Goal: Complete application form: Complete application form

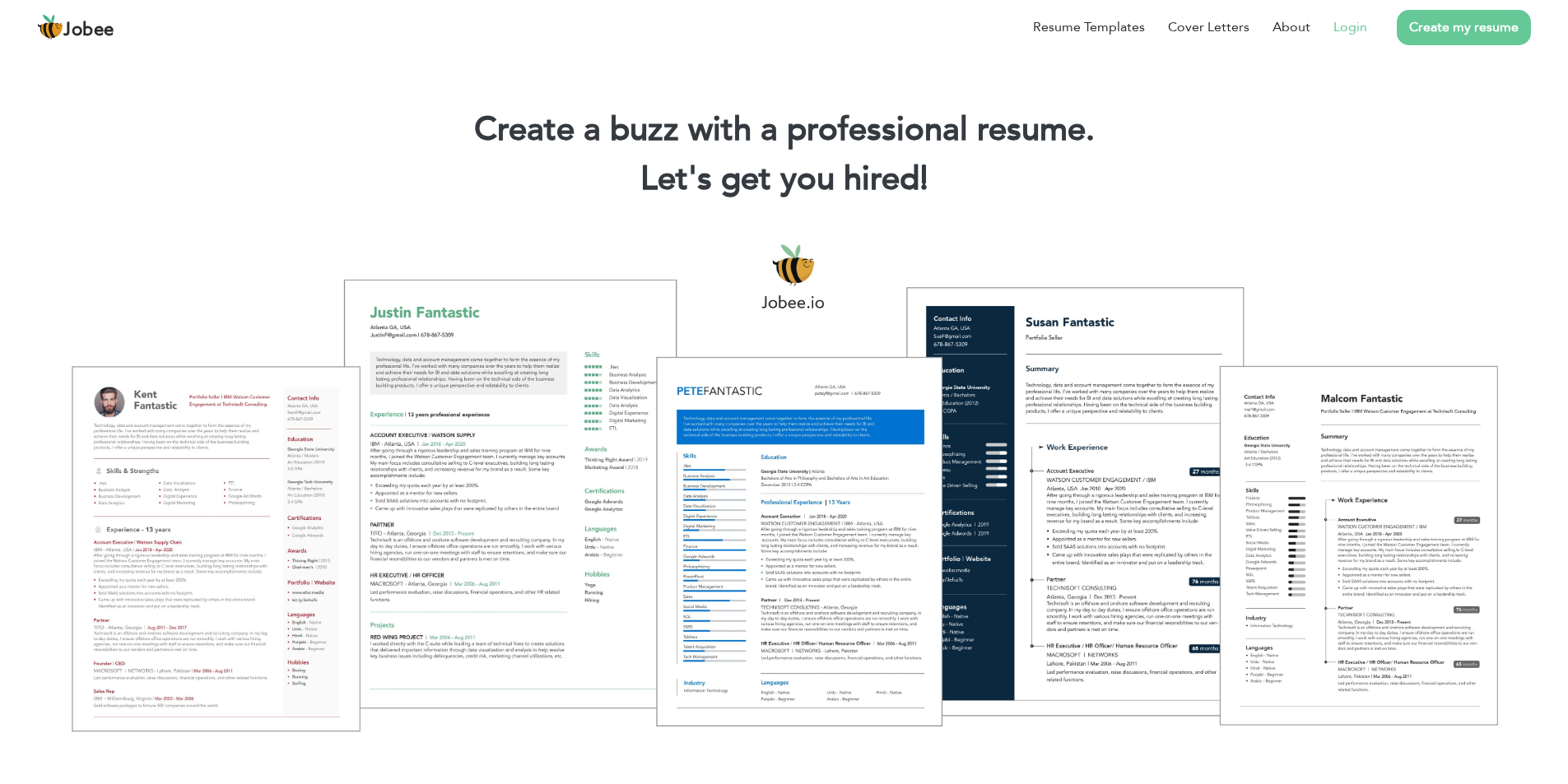
click at [1354, 32] on link "Login" at bounding box center [1350, 27] width 33 height 20
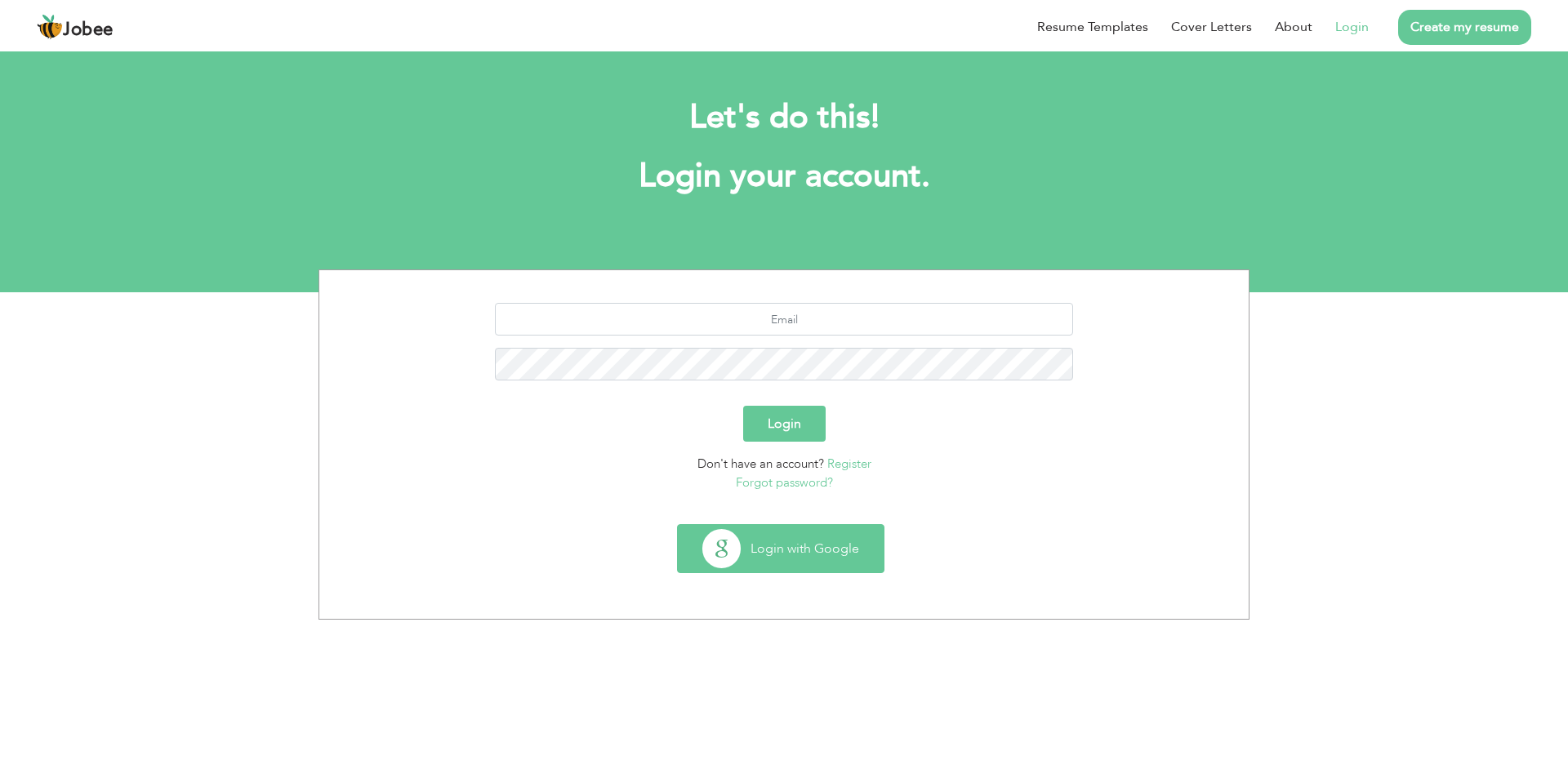
click at [797, 548] on button "Login with Google" at bounding box center [781, 548] width 206 height 48
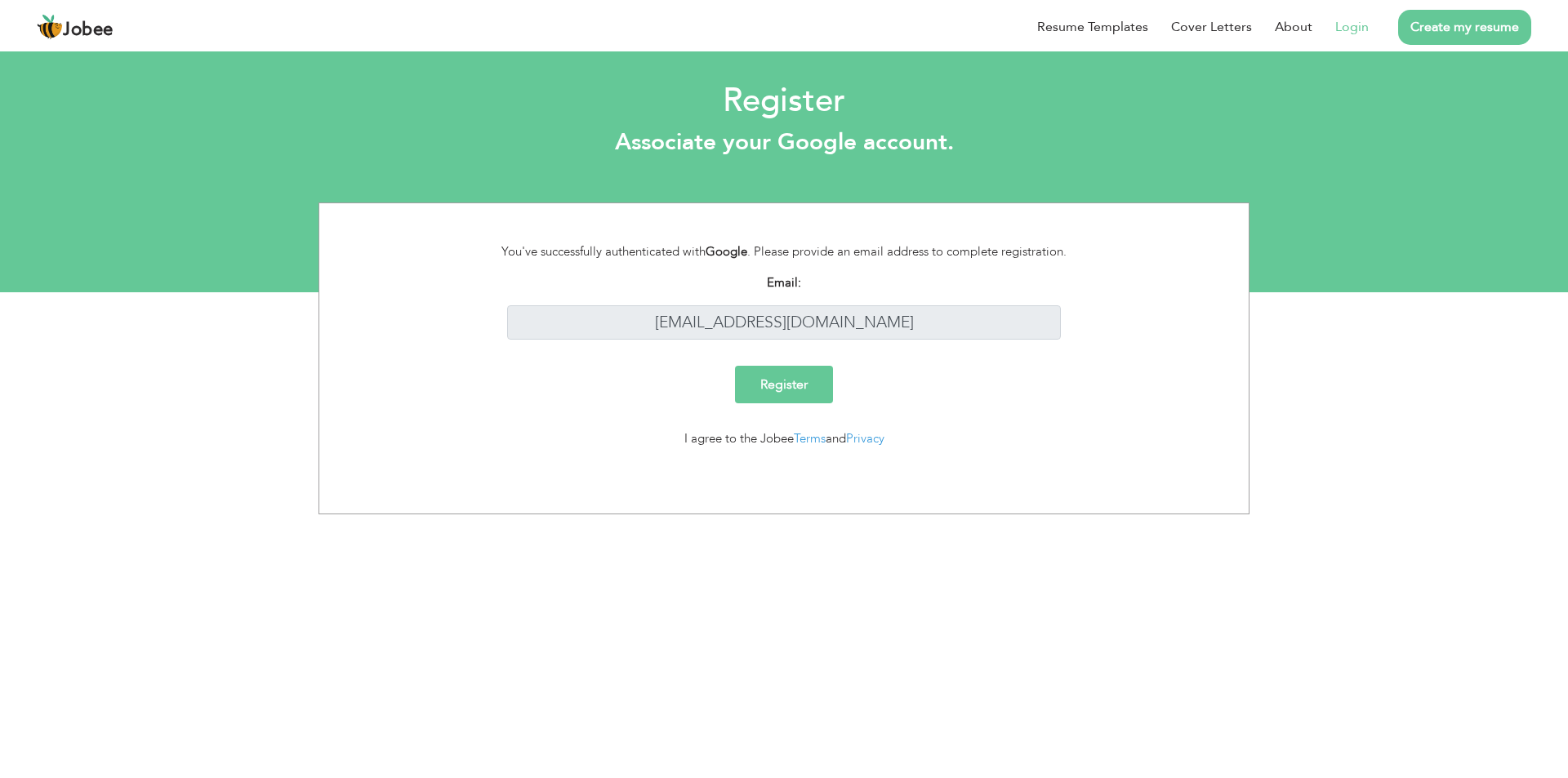
click at [770, 388] on input "Register" at bounding box center [783, 384] width 98 height 37
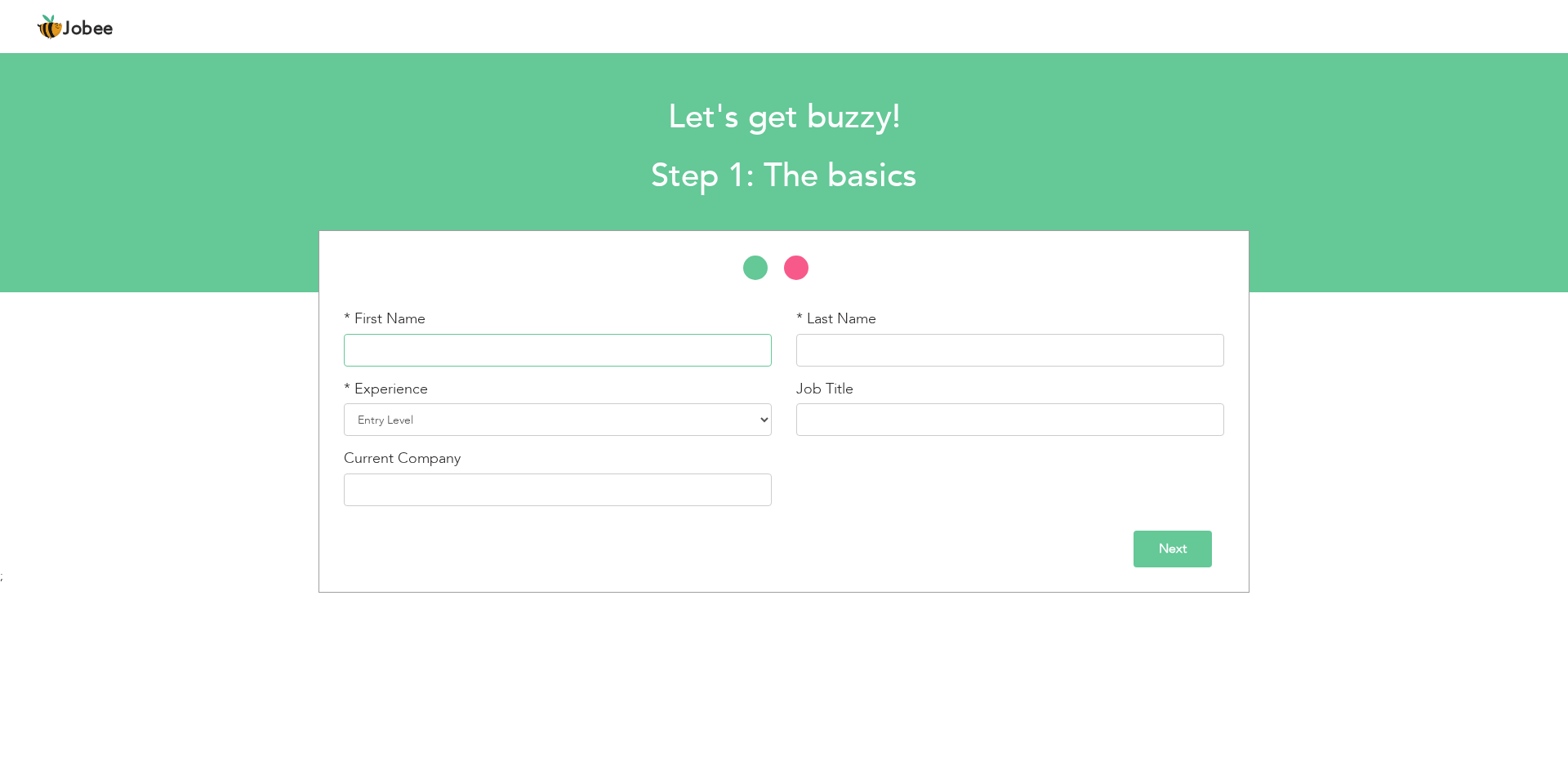
click at [481, 361] on input "text" at bounding box center [557, 350] width 428 height 32
click at [211, 355] on div "* First Name Mu * Last Name * Experience Entry Level Less than 1 Year" at bounding box center [784, 412] width 1568 height 362
paste input "UHAMMAD"
type input "MUHAMMAD"
click at [827, 345] on input "text" at bounding box center [1009, 350] width 428 height 32
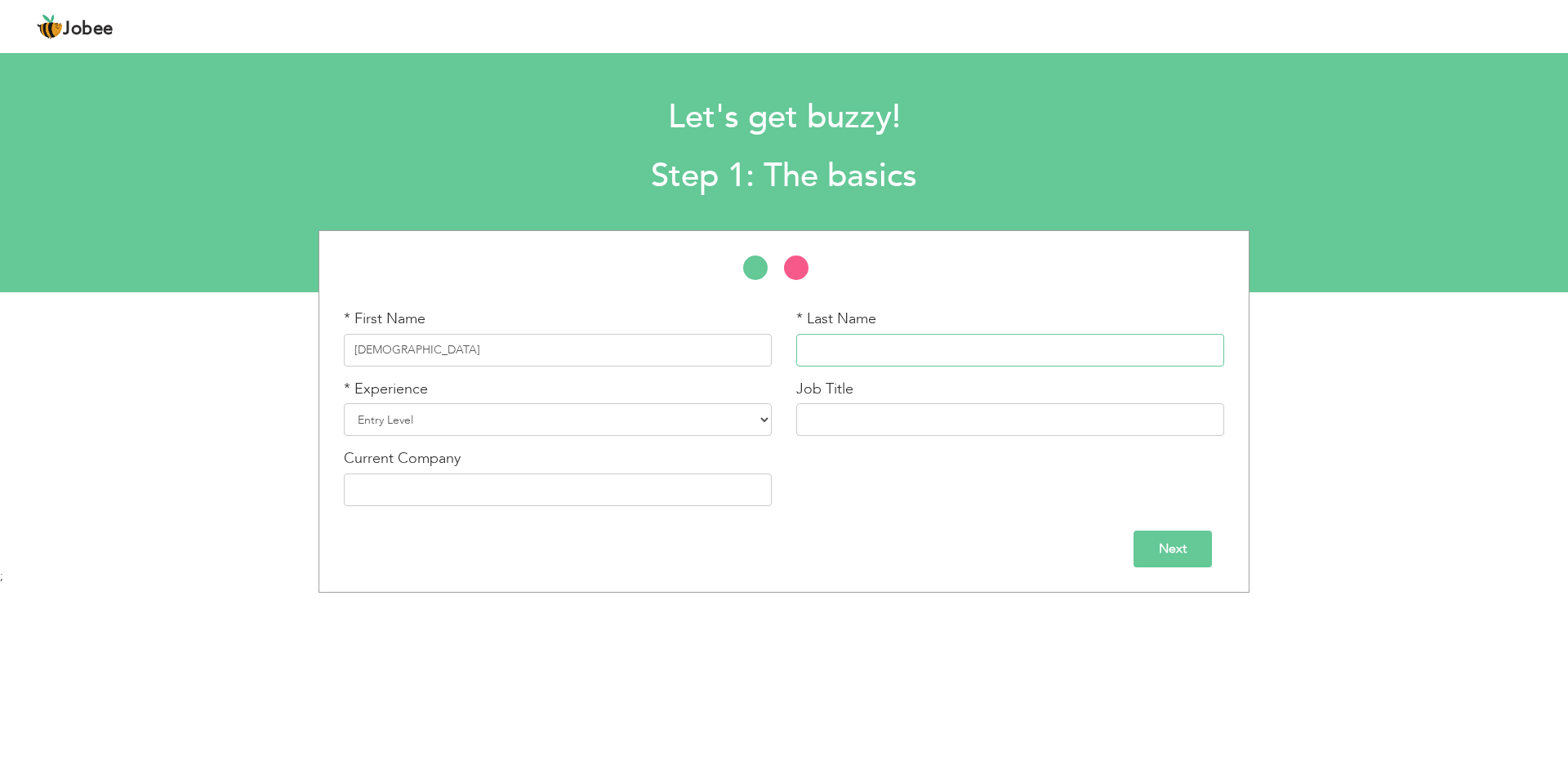
paste input "ABRAR"
type input "ABRAR"
click at [509, 428] on select "Entry Level Less than 1 Year 1 Year 2 Years 3 Years 4 Years 5 Years 6 Years 7 Y…" at bounding box center [557, 419] width 428 height 32
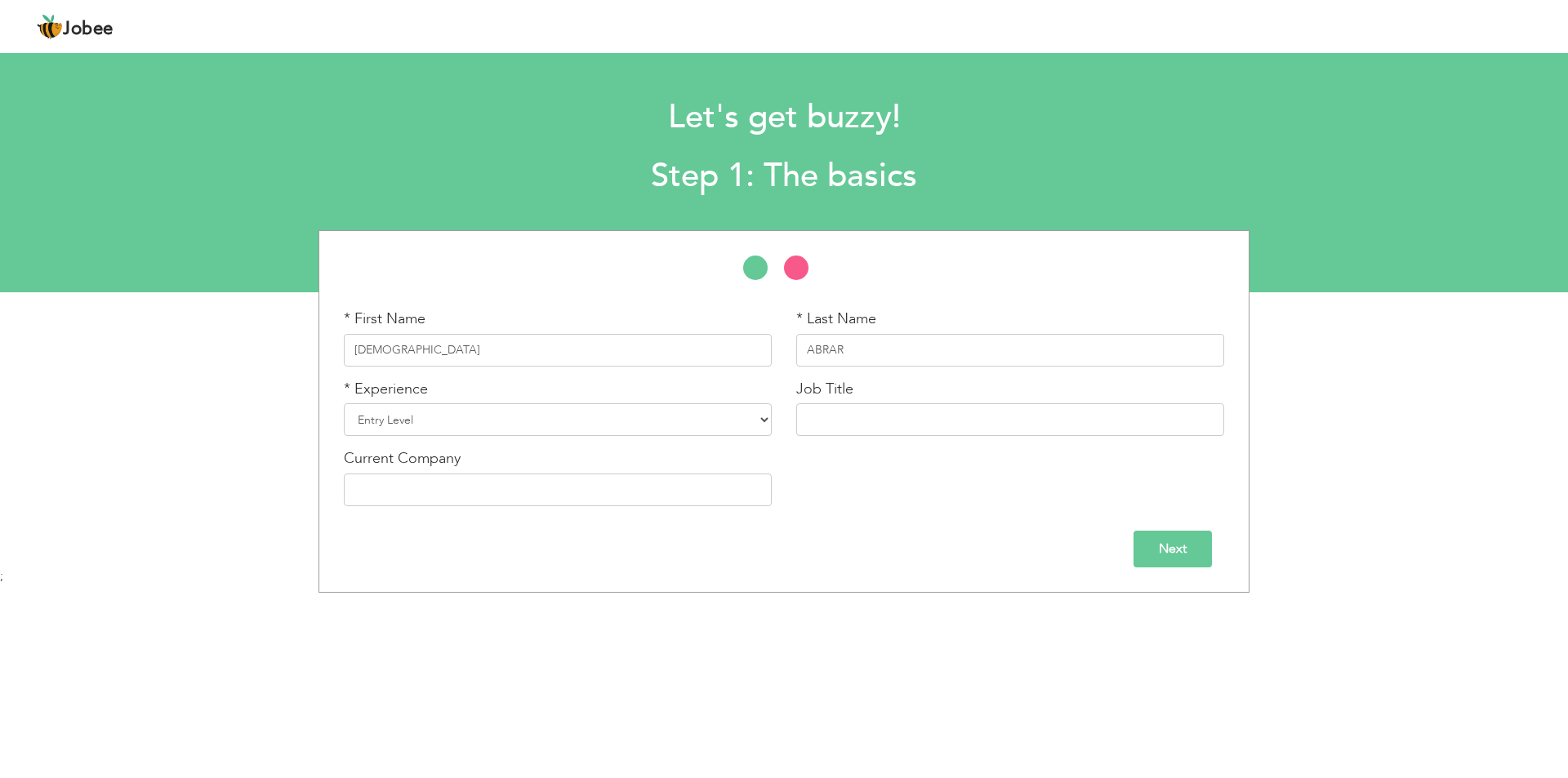
click at [440, 439] on div "* Experience Entry Level Less than 1 Year 1 Year 2 Years 3 Years 4 Years 5 Year…" at bounding box center [558, 414] width 452 height 71
click at [435, 431] on select "Entry Level Less than 1 Year 1 Year 2 Years 3 Years 4 Years 5 Years 6 Years 7 Y…" at bounding box center [557, 419] width 428 height 32
select select "9"
click at [344, 403] on select "Entry Level Less than 1 Year 1 Year 2 Years 3 Years 4 Years 5 Years 6 Years 7 Y…" at bounding box center [557, 419] width 428 height 32
click at [855, 415] on input "text" at bounding box center [1009, 419] width 428 height 32
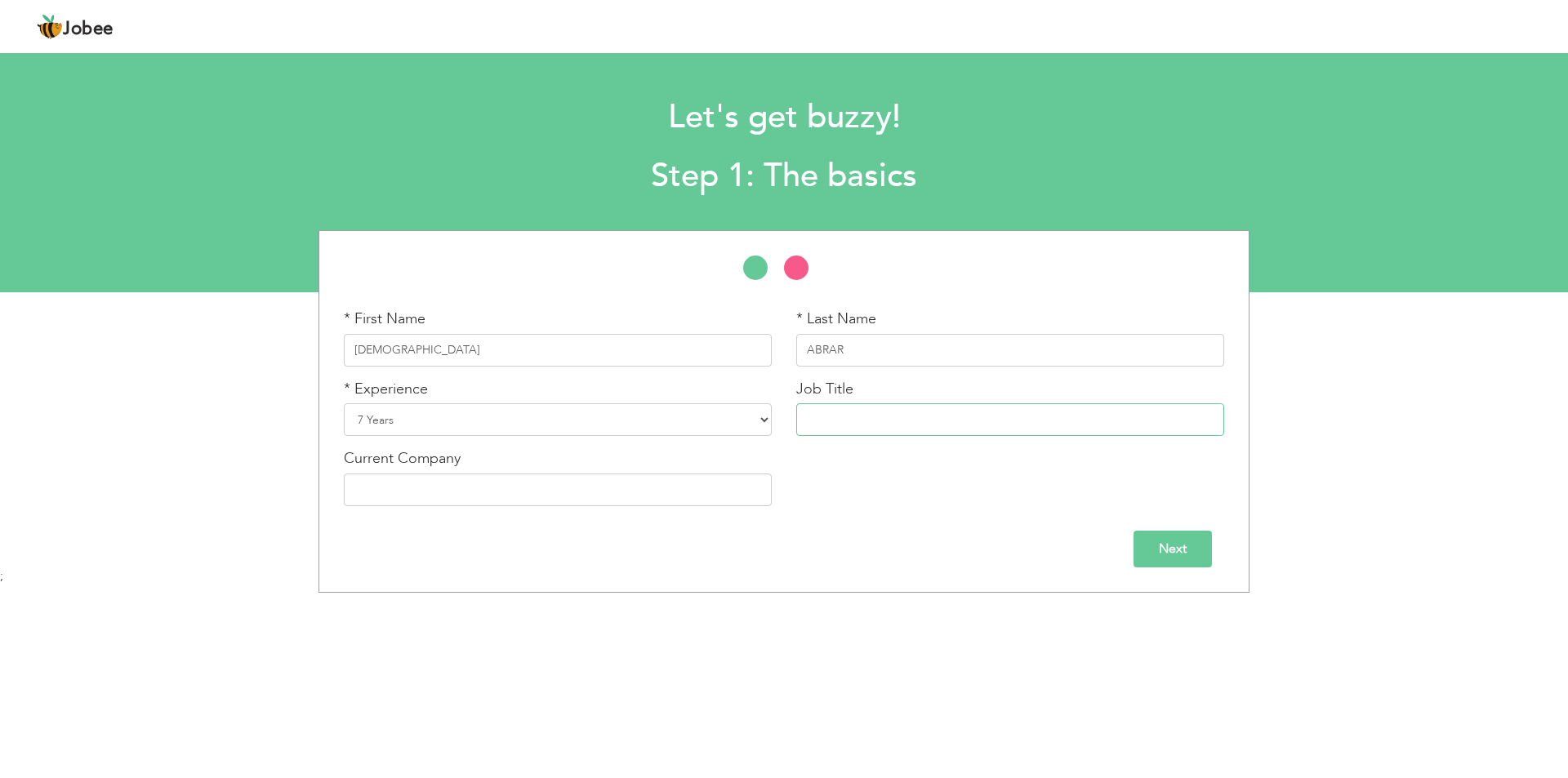
paste input "Service Advisor / Estimator"
type input "Service Advisor / Estimator"
click at [559, 498] on input "text" at bounding box center [557, 490] width 428 height 32
click at [1191, 546] on input "Next" at bounding box center [1173, 548] width 78 height 37
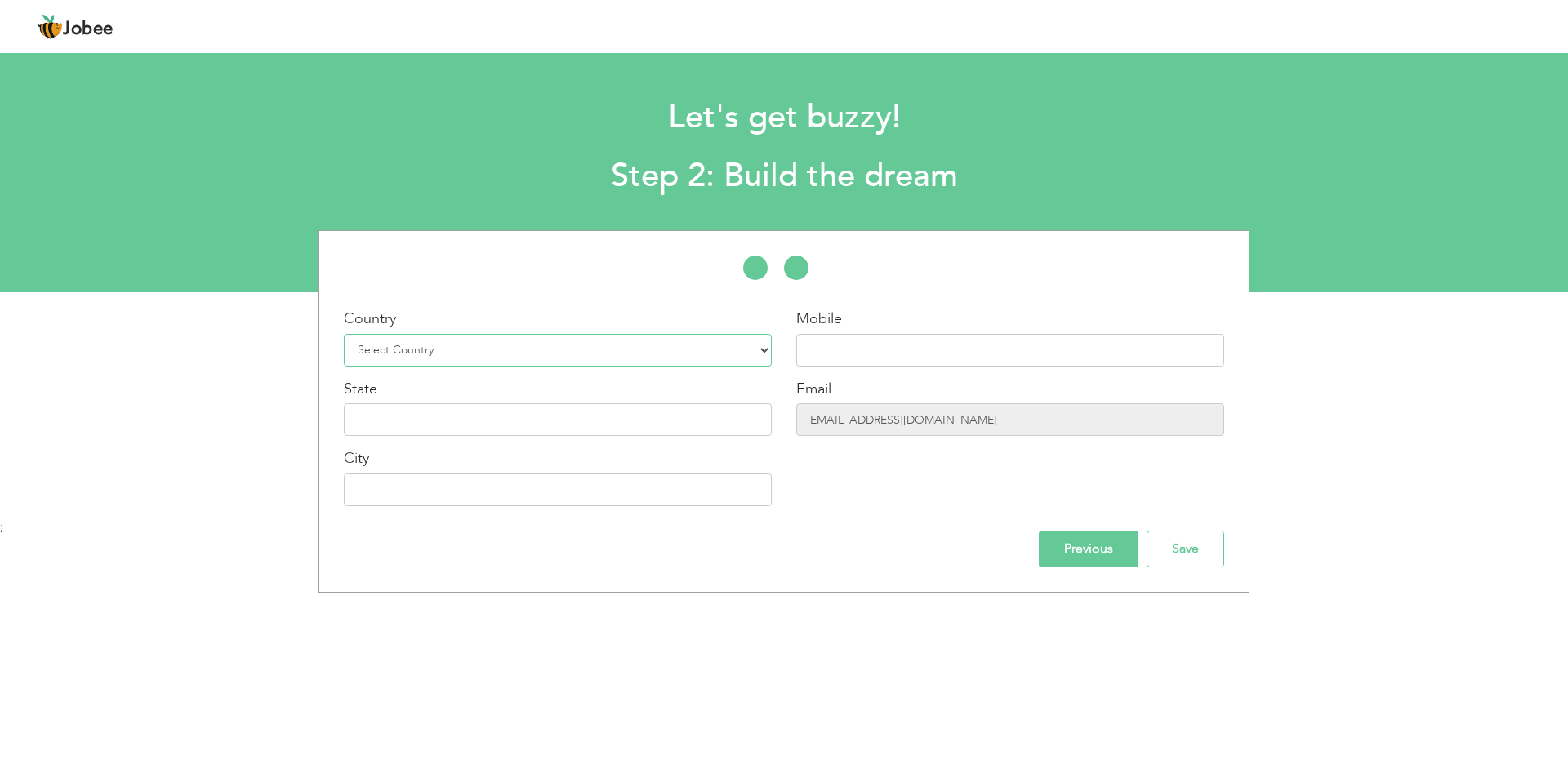
click at [467, 348] on select "Select Country Afghanistan Albania Algeria American Samoa Andorra Angola Anguil…" at bounding box center [557, 350] width 428 height 32
click at [431, 348] on select "Select Country Afghanistan Albania Algeria American Samoa Andorra Angola Anguil…" at bounding box center [557, 350] width 428 height 32
select select "228"
click at [344, 334] on select "Select Country Afghanistan Albania Algeria American Samoa Andorra Angola Anguil…" at bounding box center [557, 350] width 428 height 32
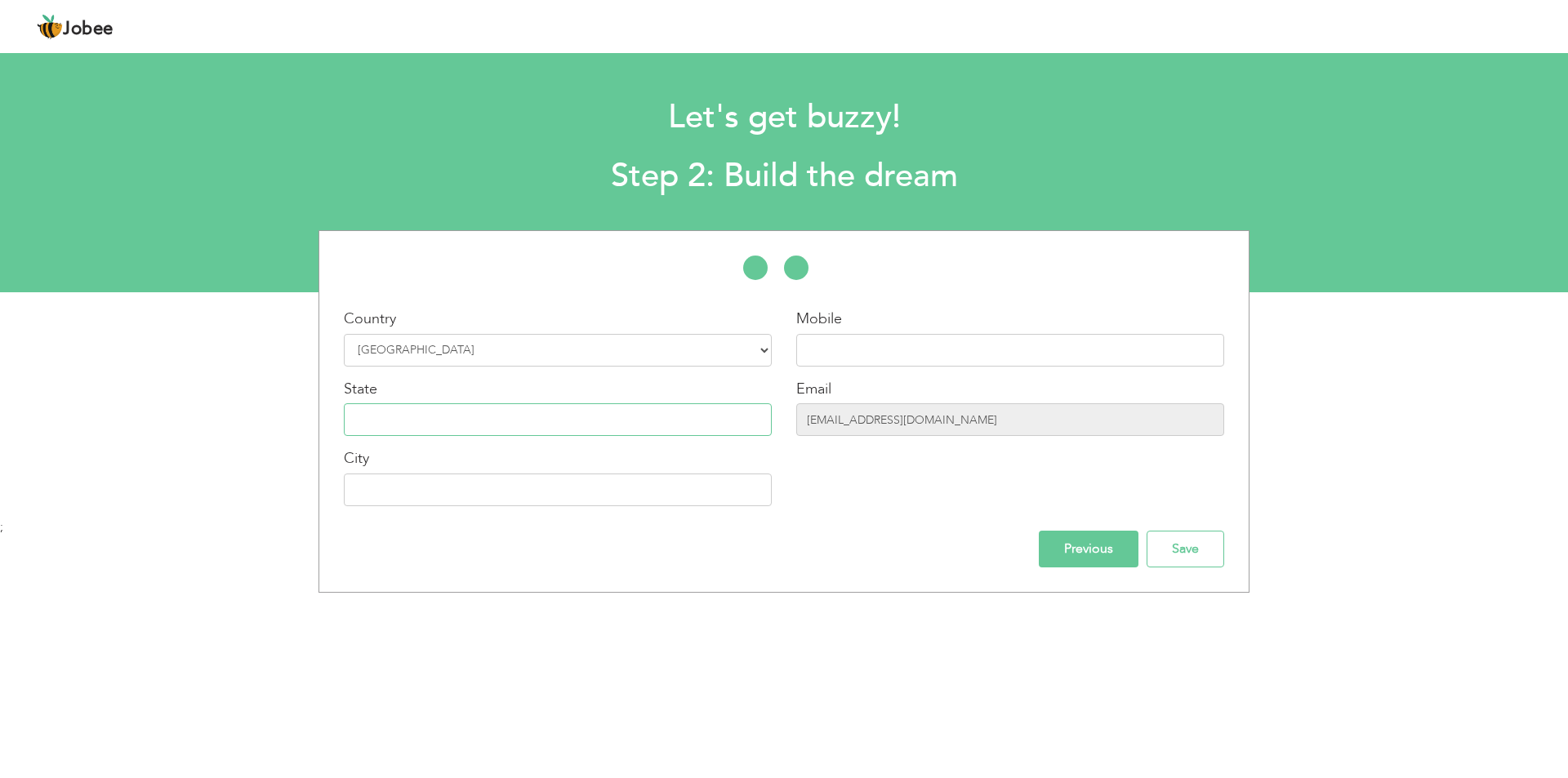
click at [446, 421] on input "text" at bounding box center [557, 419] width 428 height 32
click at [432, 474] on input "text" at bounding box center [557, 490] width 428 height 32
type input "[GEOGRAPHIC_DATA]"
drag, startPoint x: 1075, startPoint y: 547, endPoint x: 1196, endPoint y: 583, distance: 126.2
click at [1196, 583] on div "* First Name MUHAMMAD * Last Name ABRAR * Experience Entry Level 1 Year" at bounding box center [783, 412] width 931 height 362
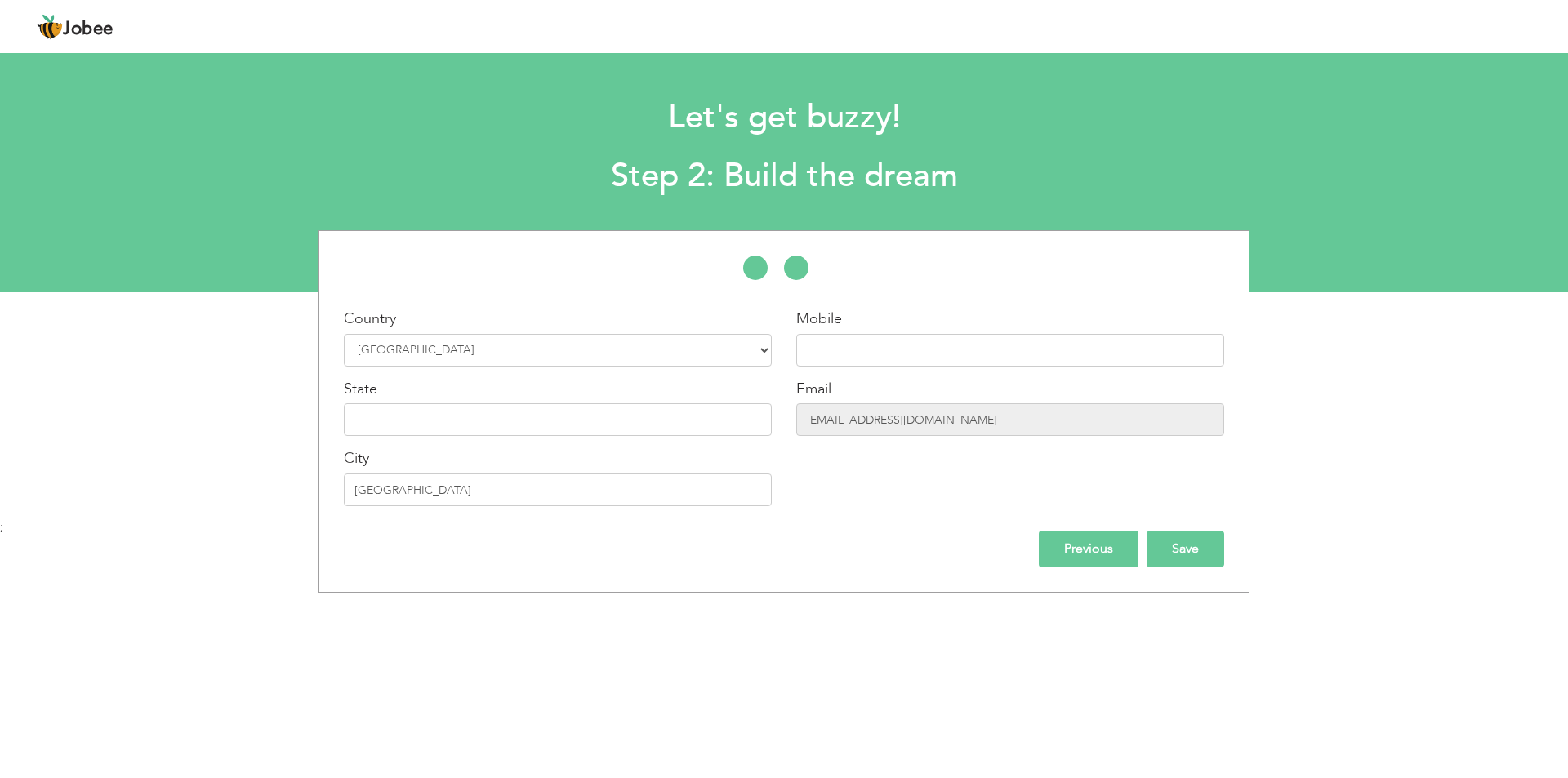
click at [1185, 540] on input "Save" at bounding box center [1185, 548] width 77 height 37
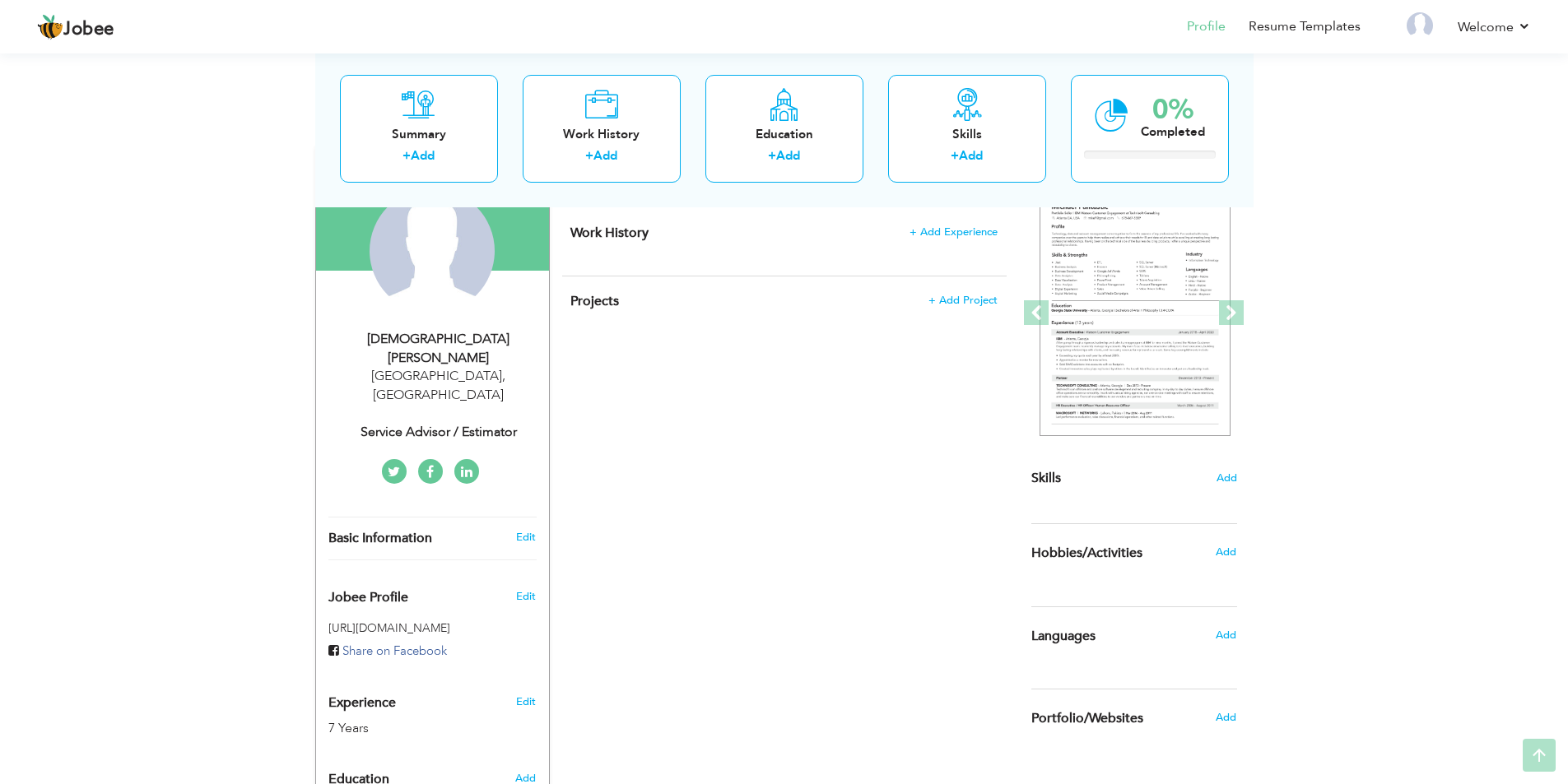
scroll to position [165, 0]
click at [1153, 305] on img at bounding box center [1135, 313] width 191 height 247
